Goal: Navigation & Orientation: Find specific page/section

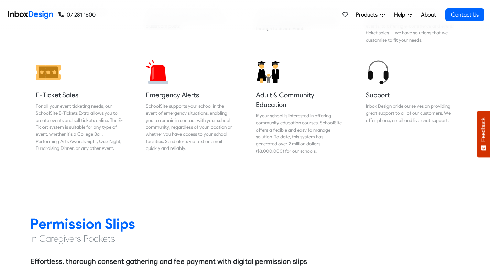
scroll to position [828, 0]
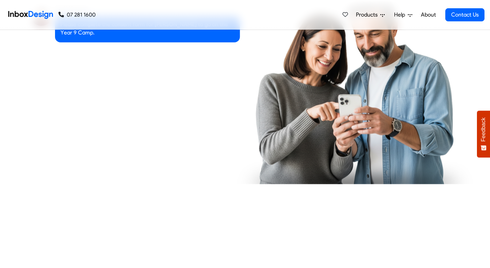
checkbox input "true"
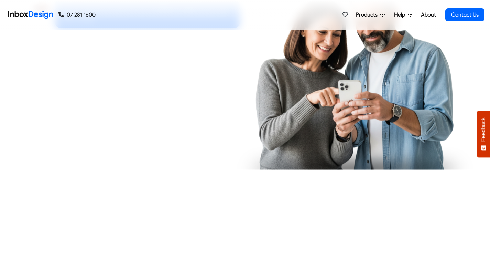
checkbox input "true"
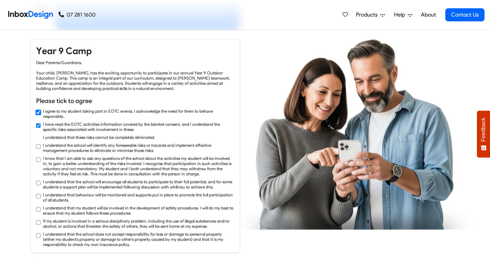
checkbox input "true"
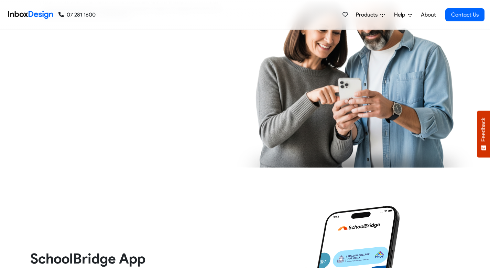
checkbox input "true"
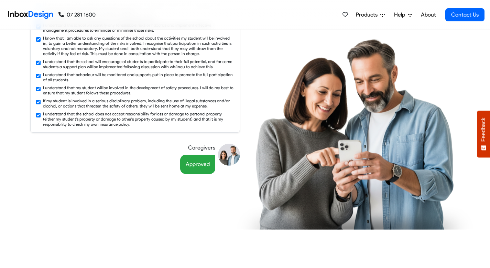
scroll to position [1180, 0]
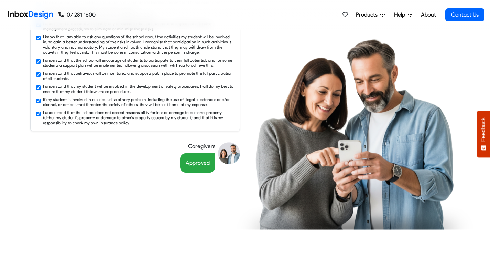
click at [368, 15] on span "Products" at bounding box center [368, 15] width 24 height 8
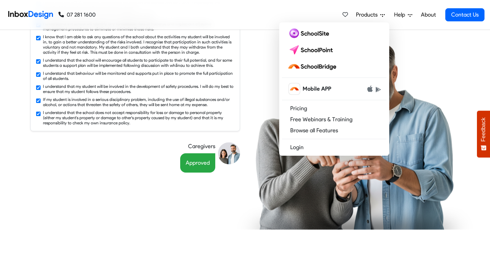
click at [414, 54] on img at bounding box center [355, 134] width 236 height 190
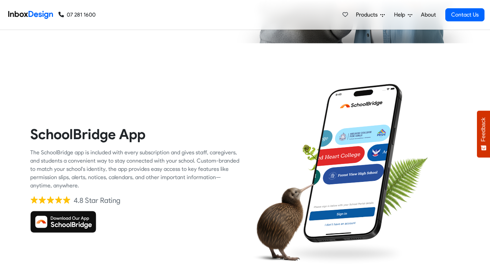
scroll to position [1085, 0]
